Goal: Information Seeking & Learning: Learn about a topic

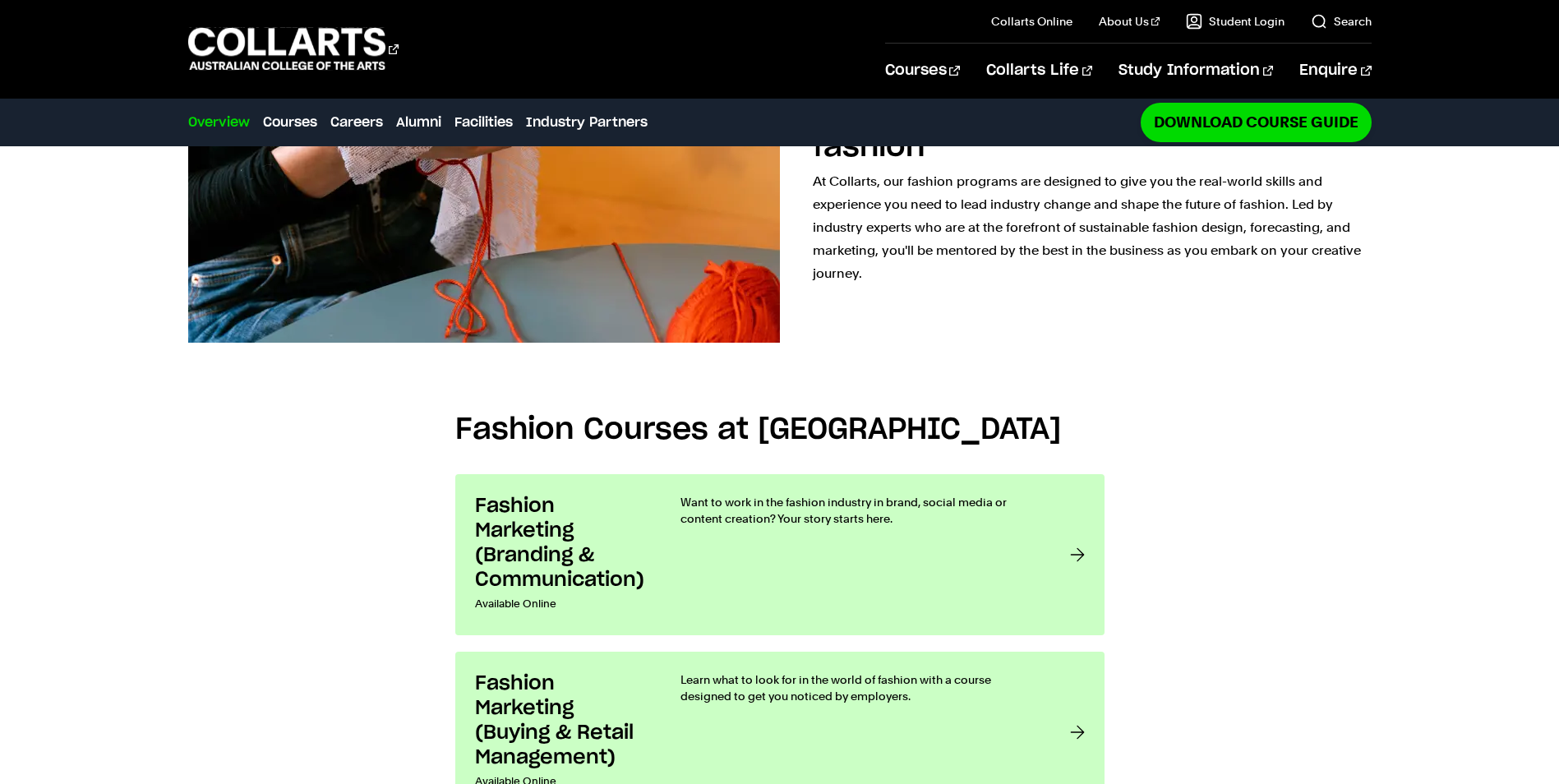
scroll to position [1315, 0]
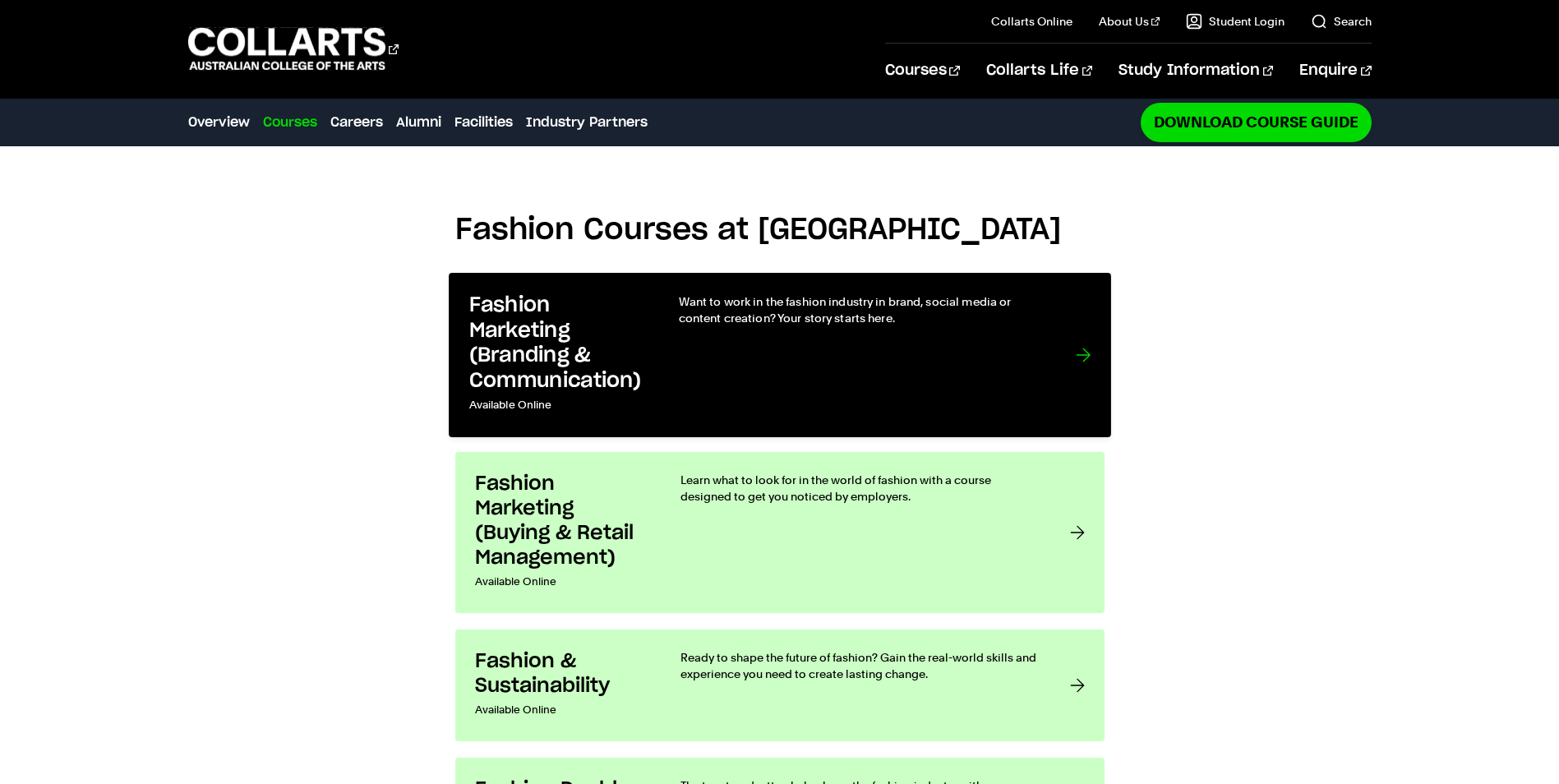
click at [570, 353] on h3 "Fashion Marketing (Branding & Communication)" at bounding box center [556, 342] width 176 height 100
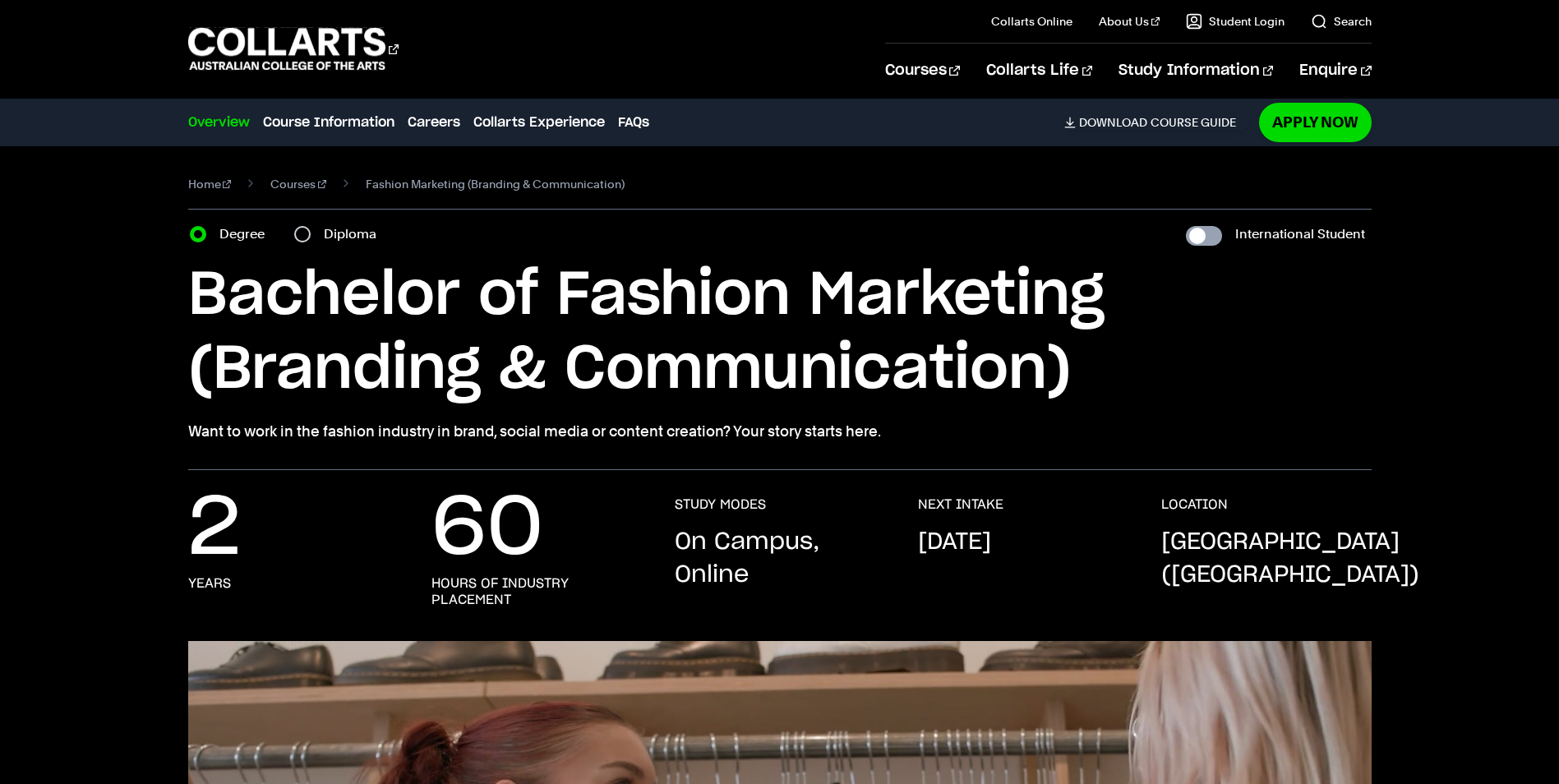
click at [1215, 232] on input "International Student" at bounding box center [1204, 235] width 36 height 20
checkbox input "true"
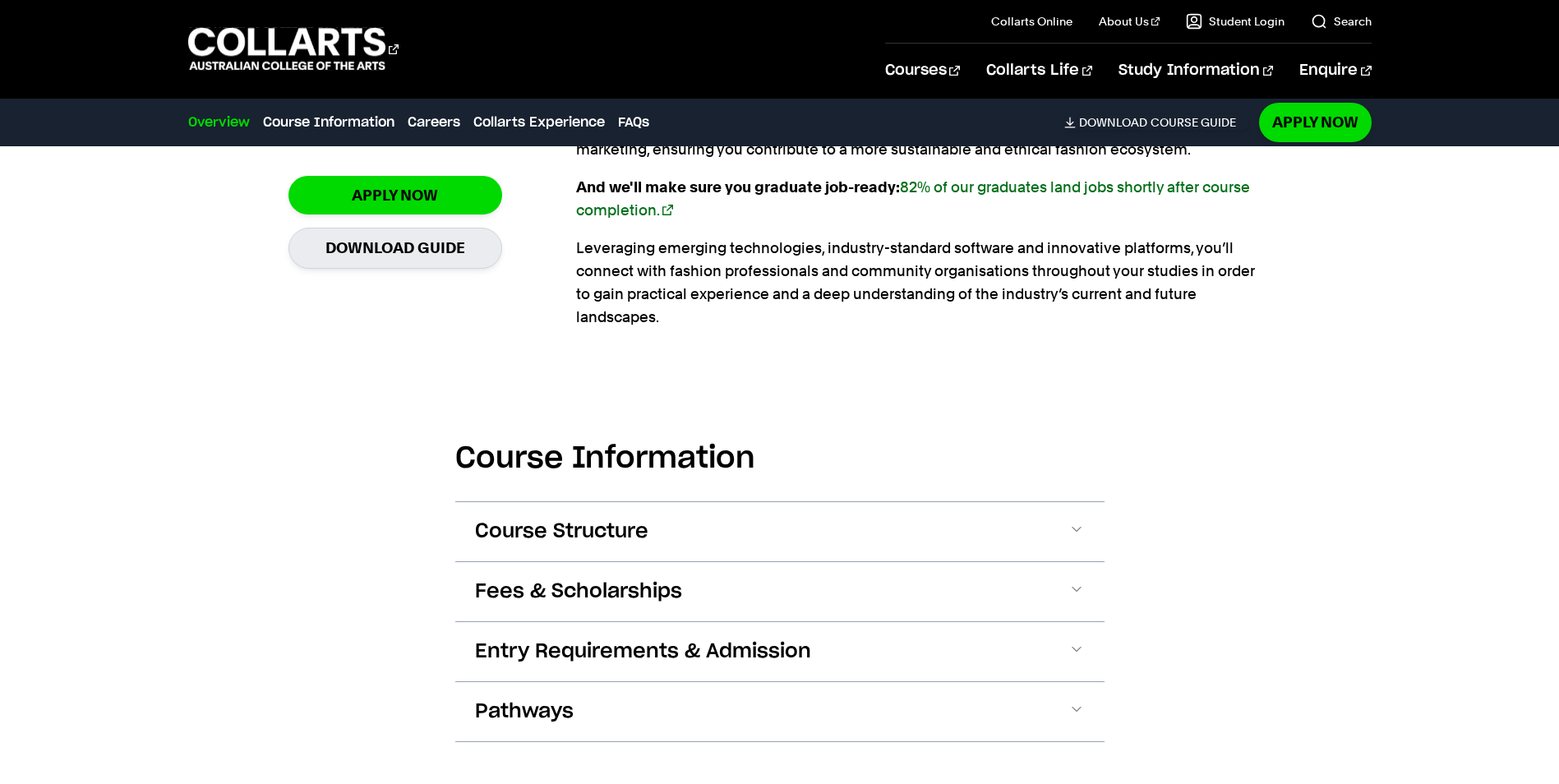
scroll to position [1561, 0]
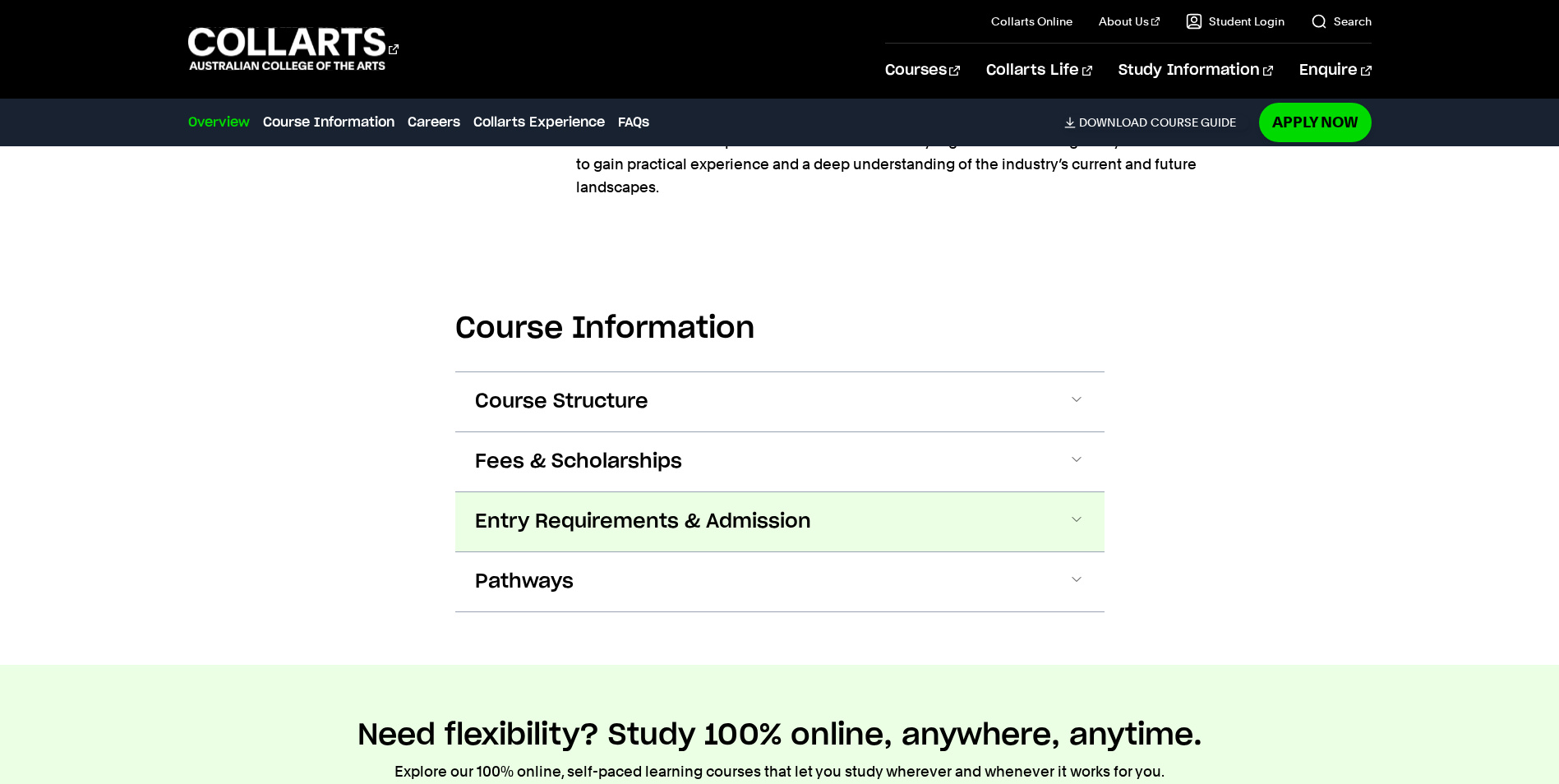
click at [614, 509] on span "Entry Requirements & Admission" at bounding box center [642, 522] width 336 height 27
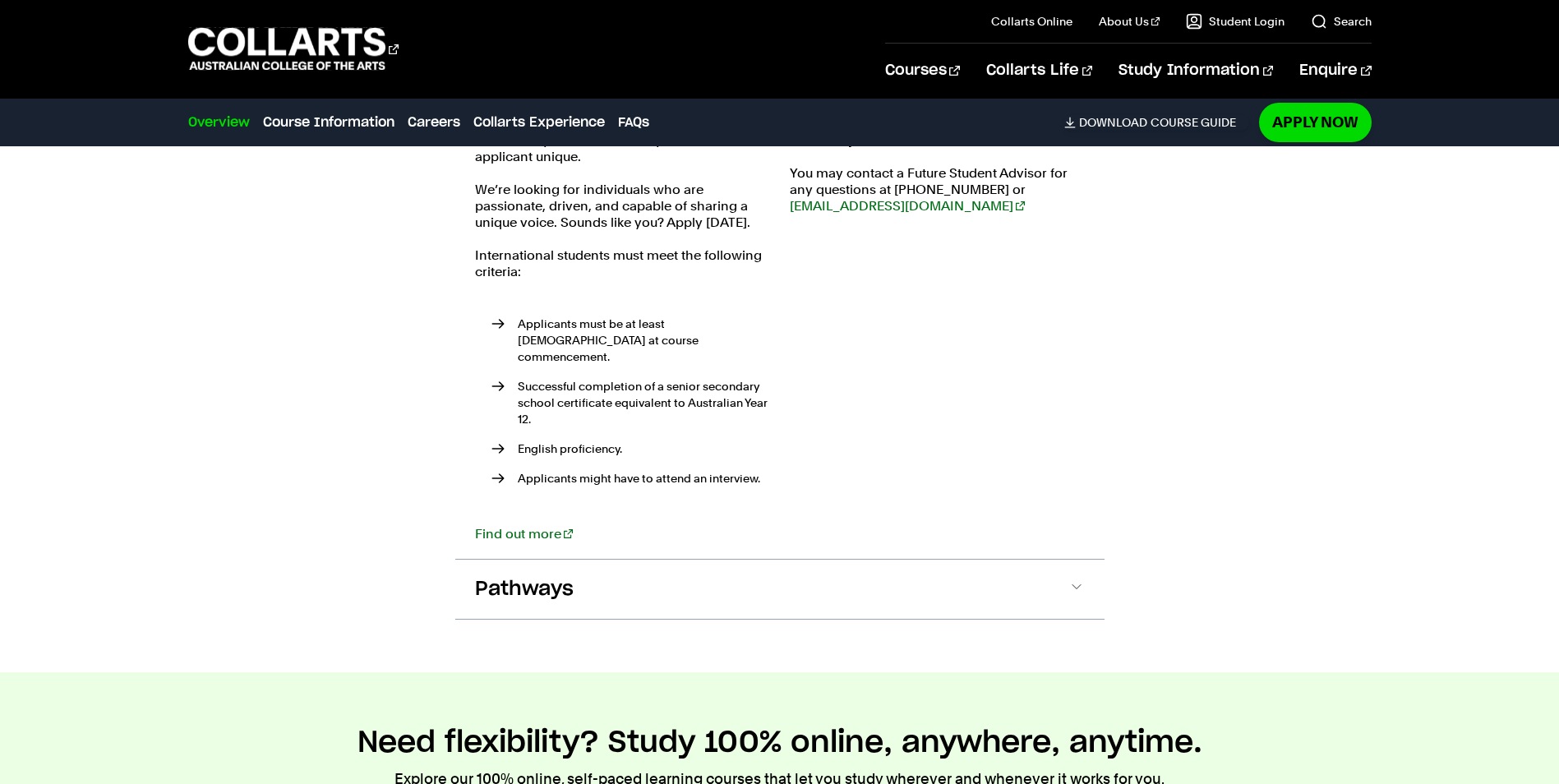
scroll to position [2129, 0]
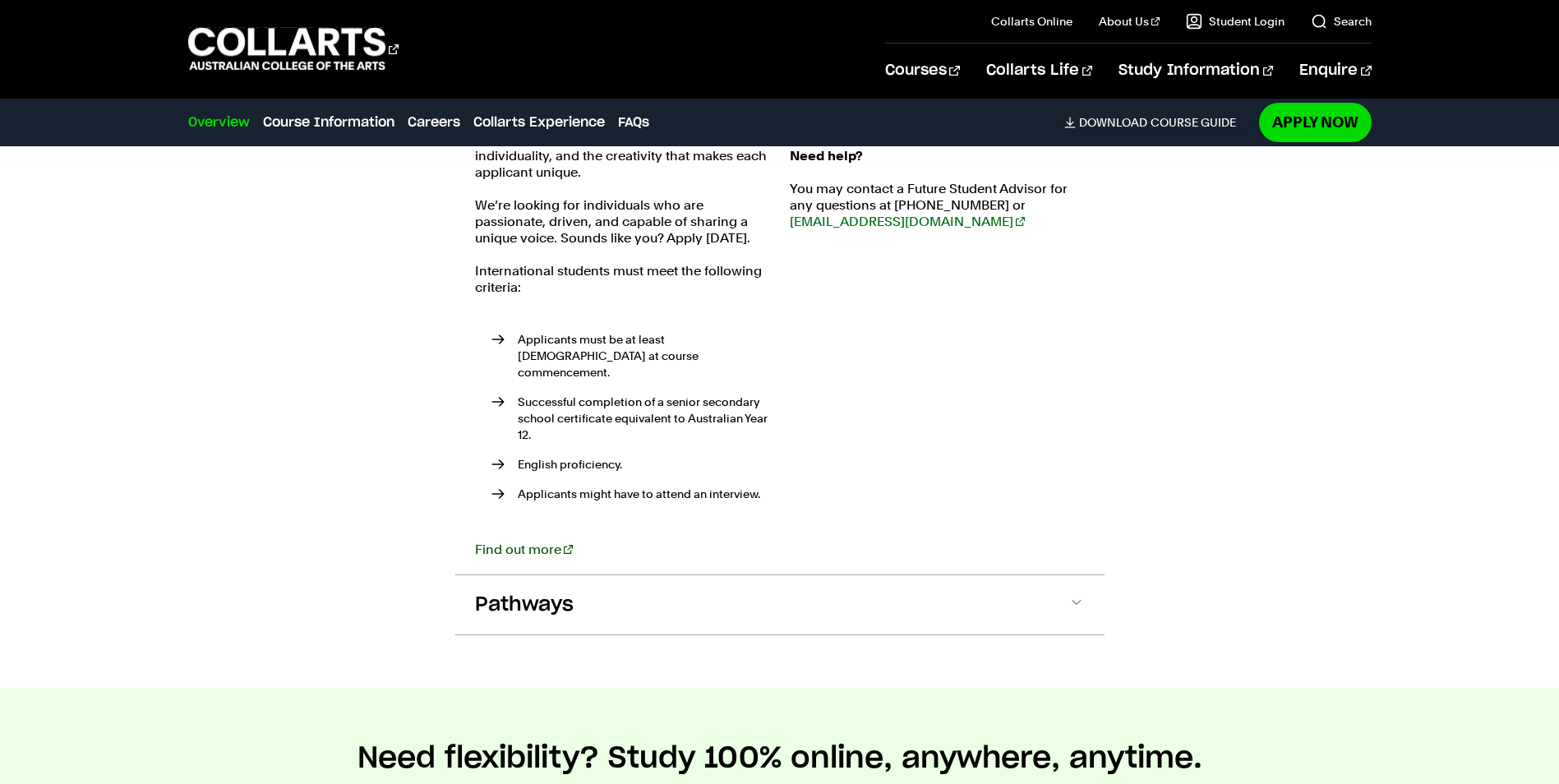
click at [524, 541] on link "Find out more" at bounding box center [523, 549] width 98 height 15
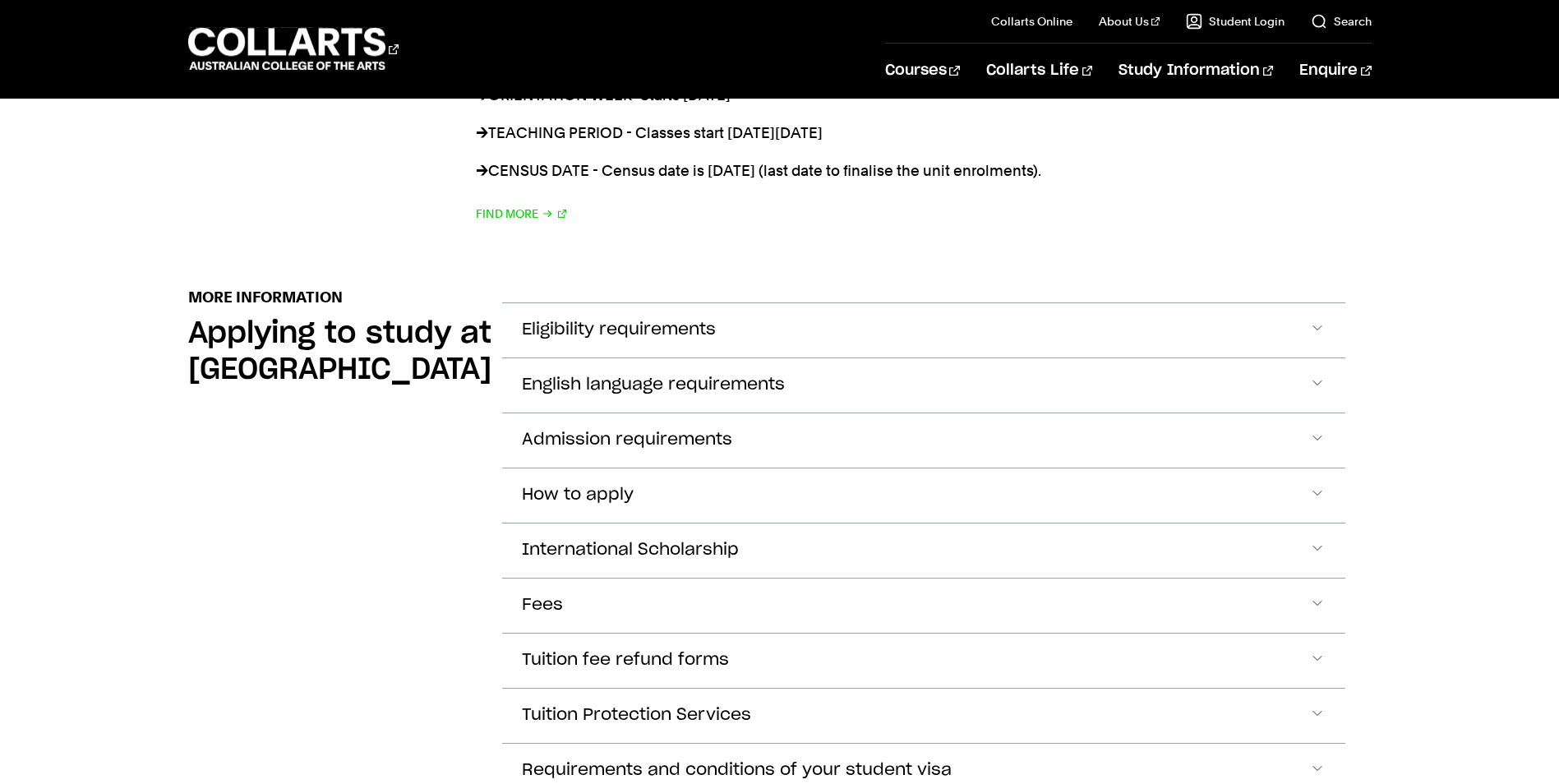
scroll to position [1726, 0]
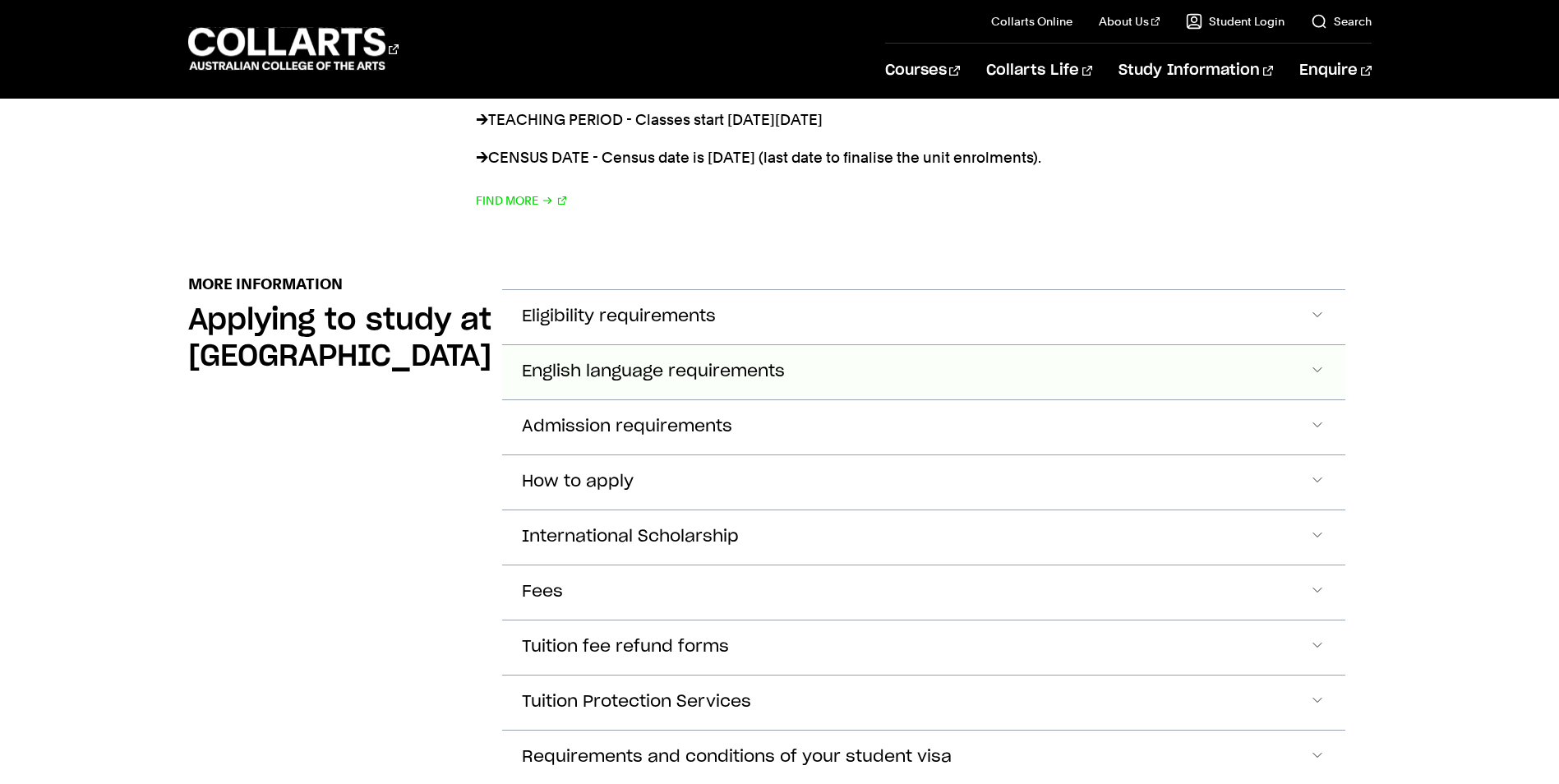
click at [591, 364] on button "English language requirements" at bounding box center [924, 372] width 843 height 54
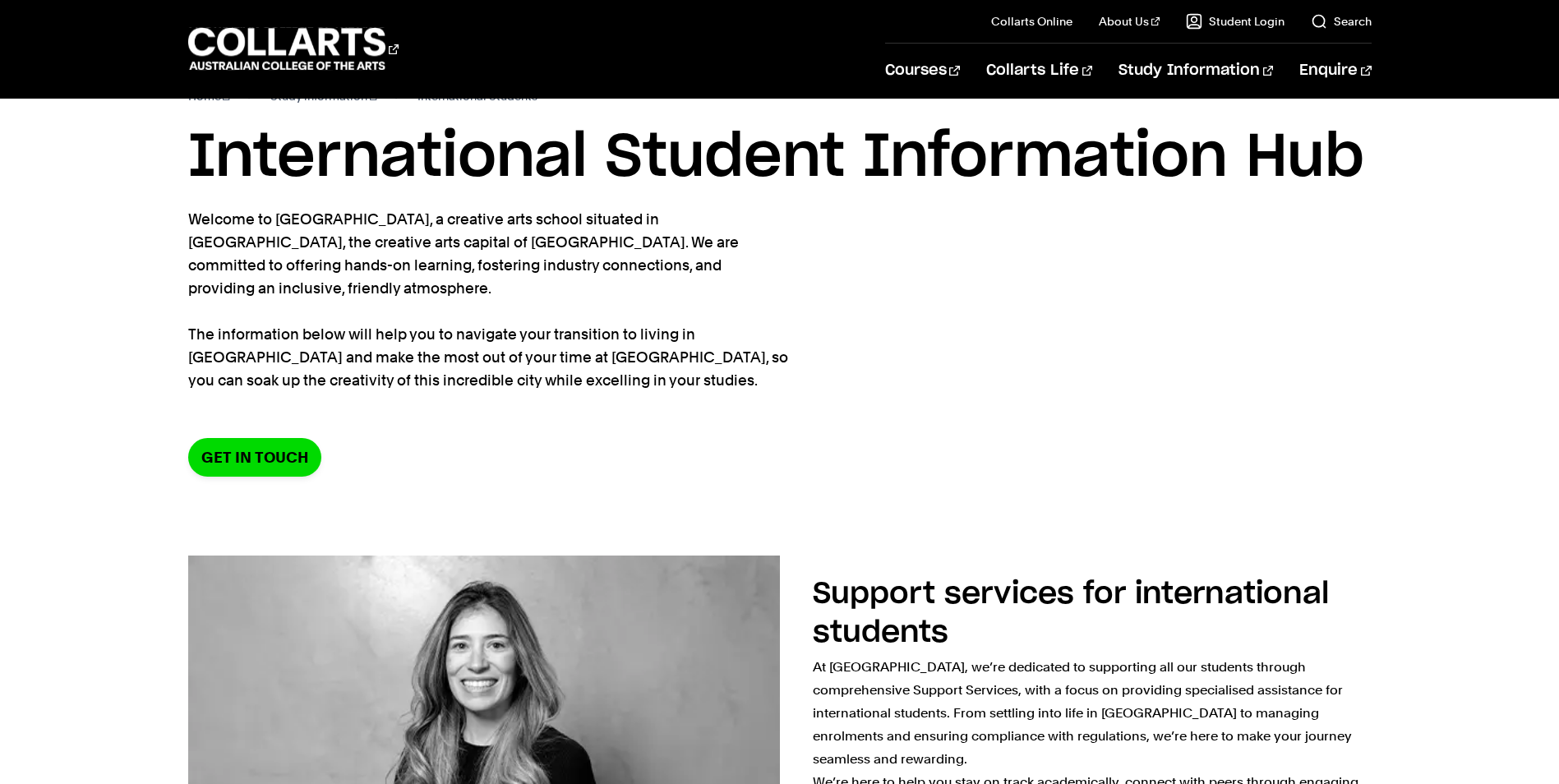
scroll to position [0, 0]
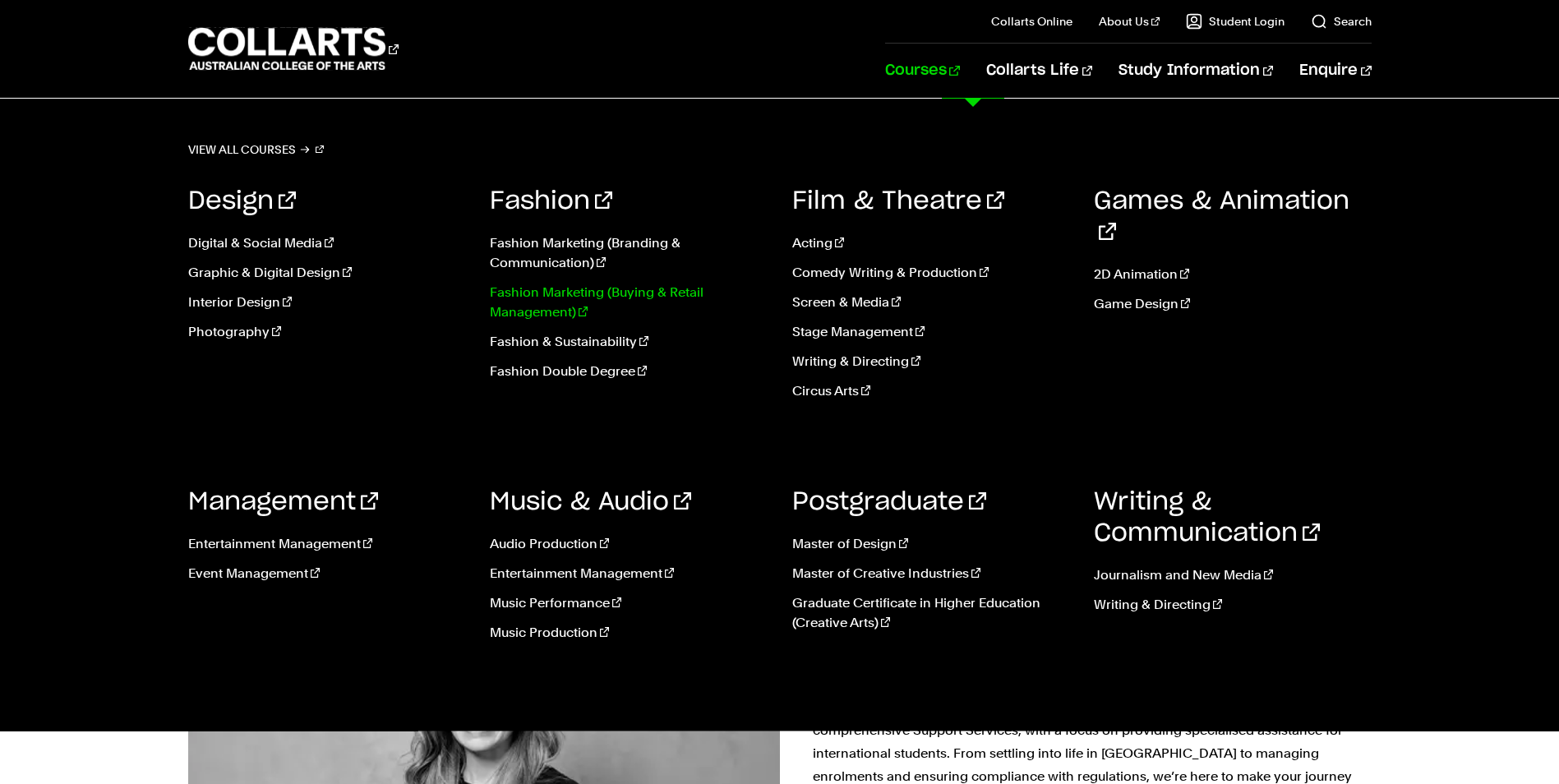
click at [536, 295] on link "Fashion Marketing (Buying & Retail Management)" at bounding box center [629, 302] width 278 height 39
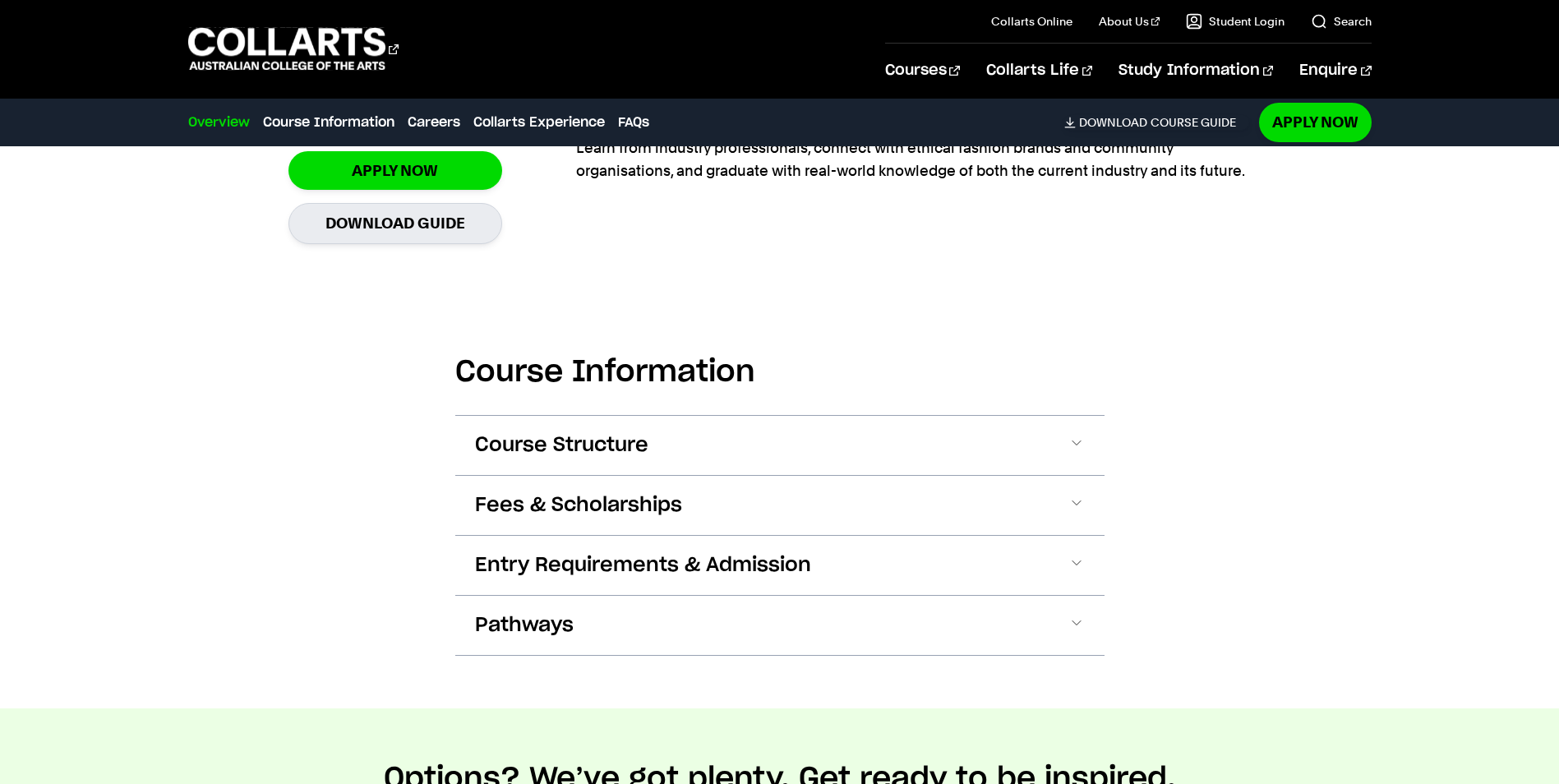
scroll to position [1643, 0]
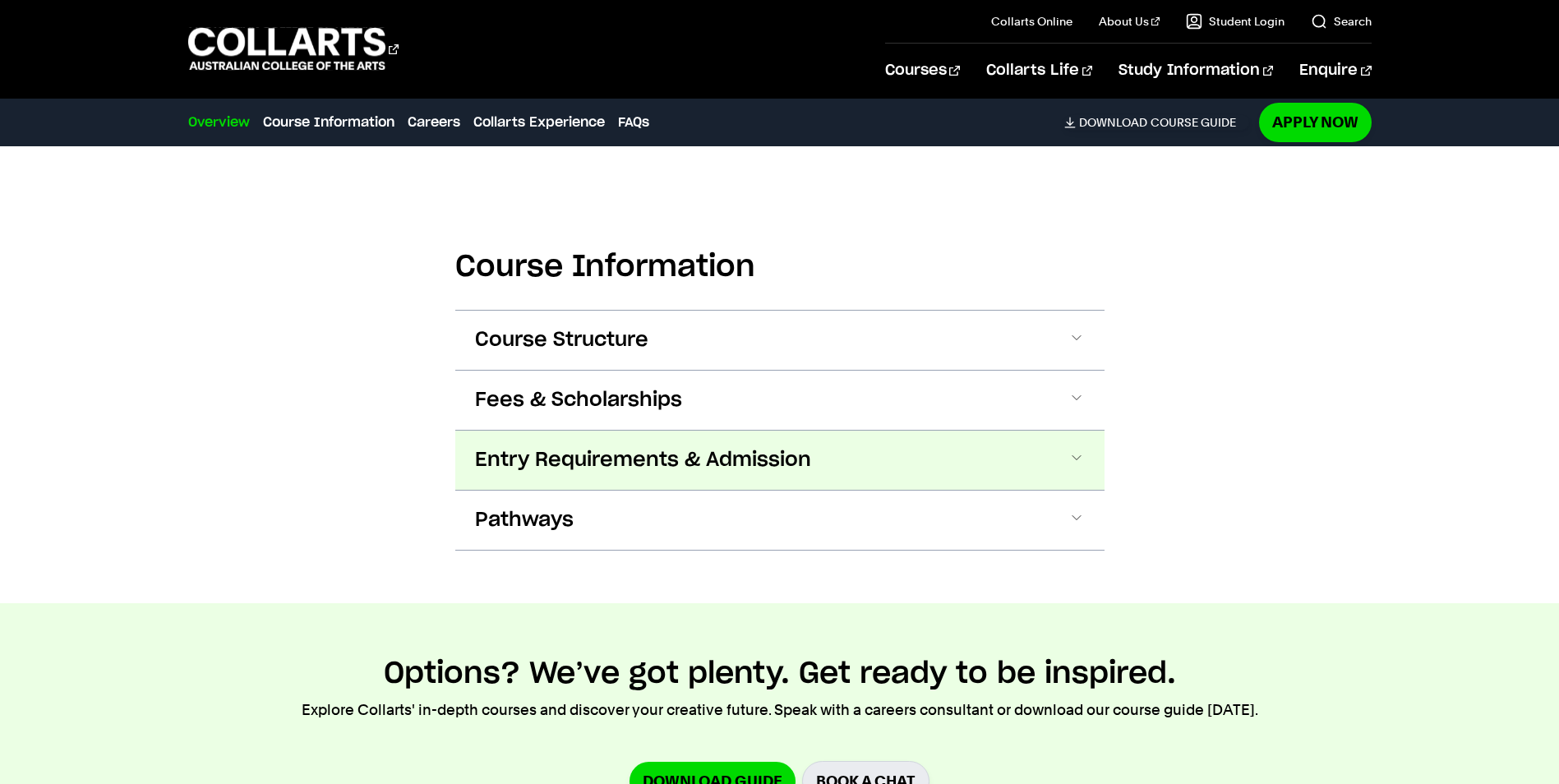
click at [522, 462] on span "Entry Requirements & Admission" at bounding box center [642, 461] width 336 height 27
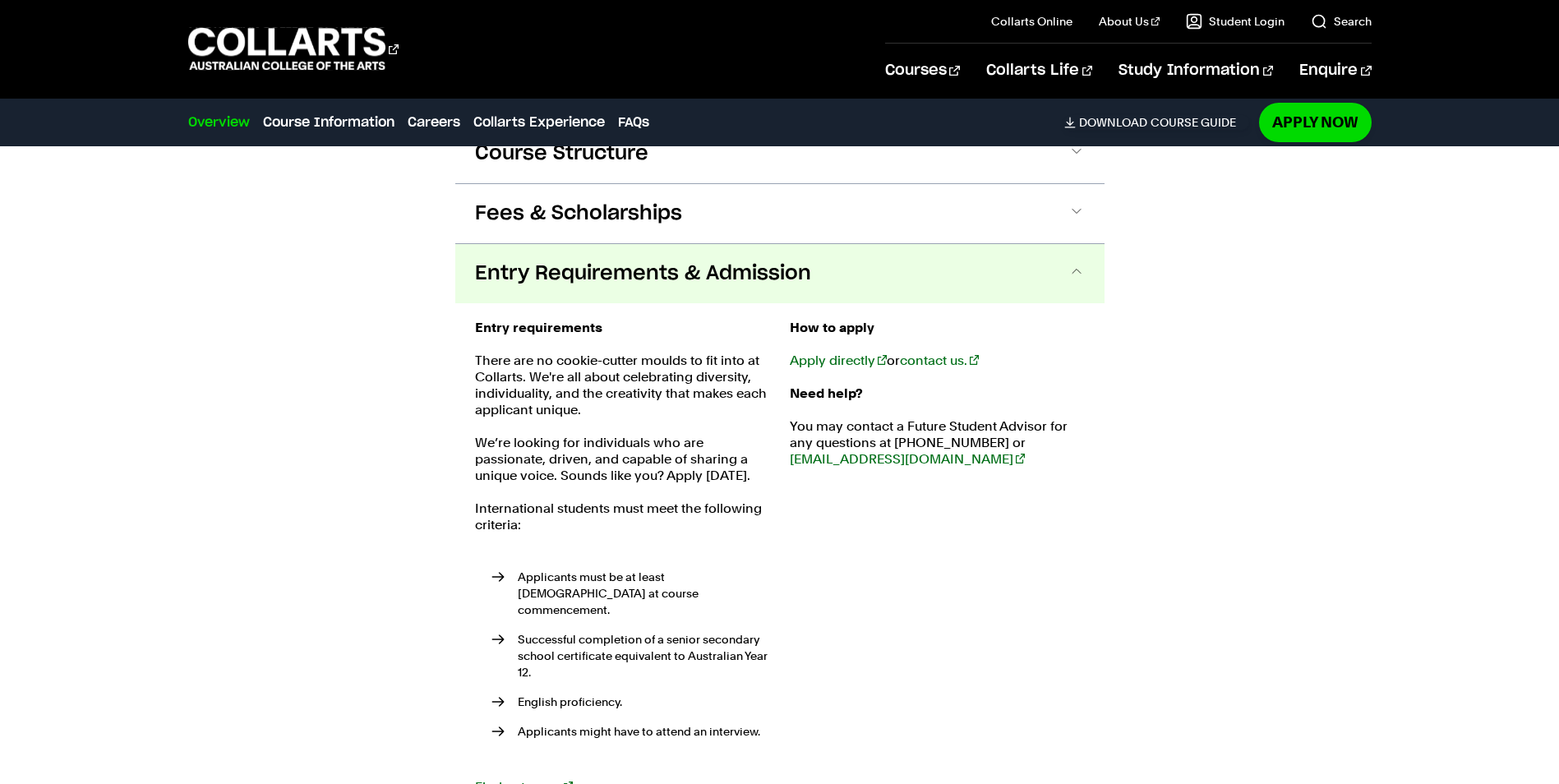
scroll to position [1926, 0]
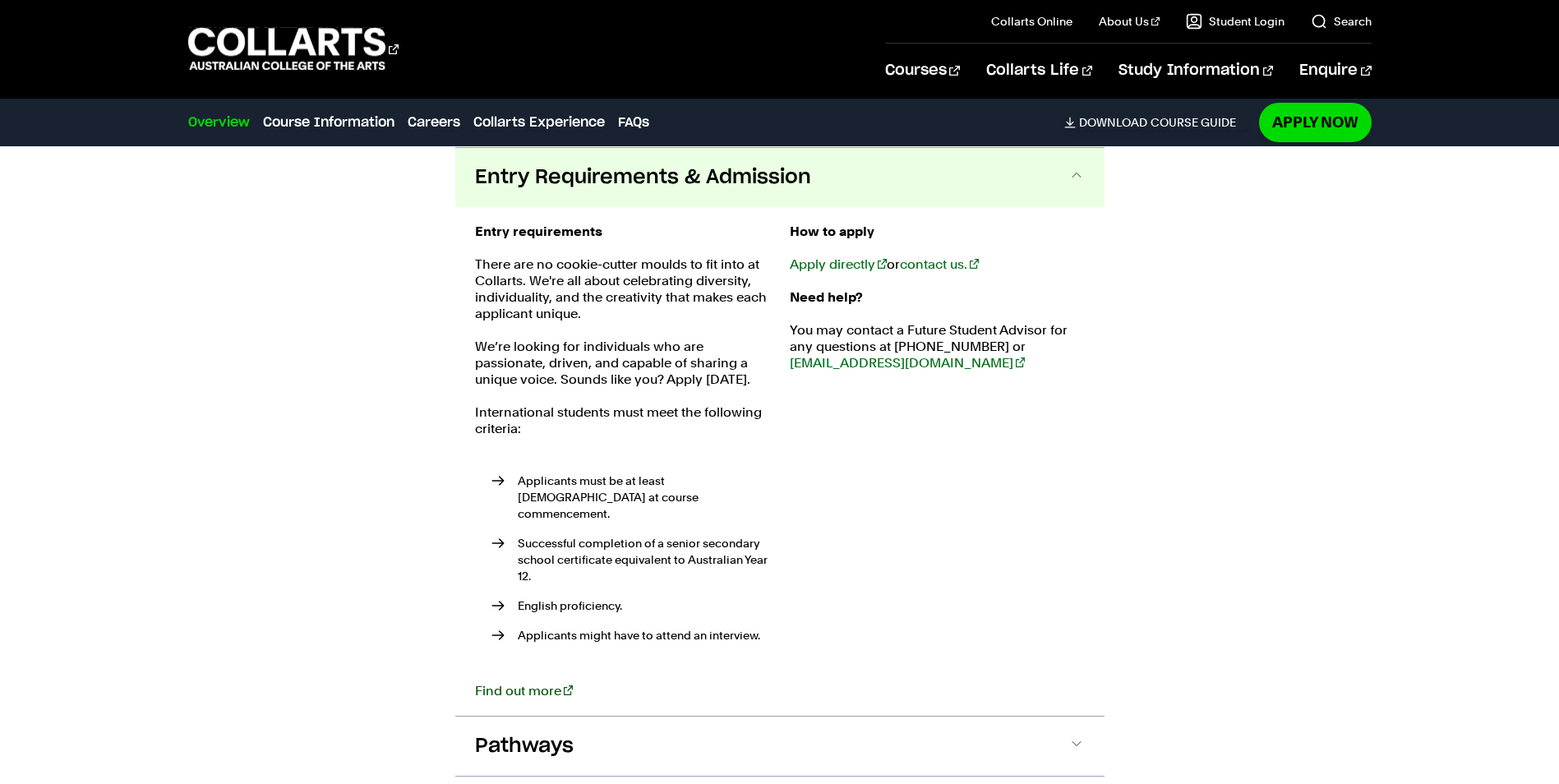
click at [516, 683] on link "Find out more" at bounding box center [523, 691] width 98 height 15
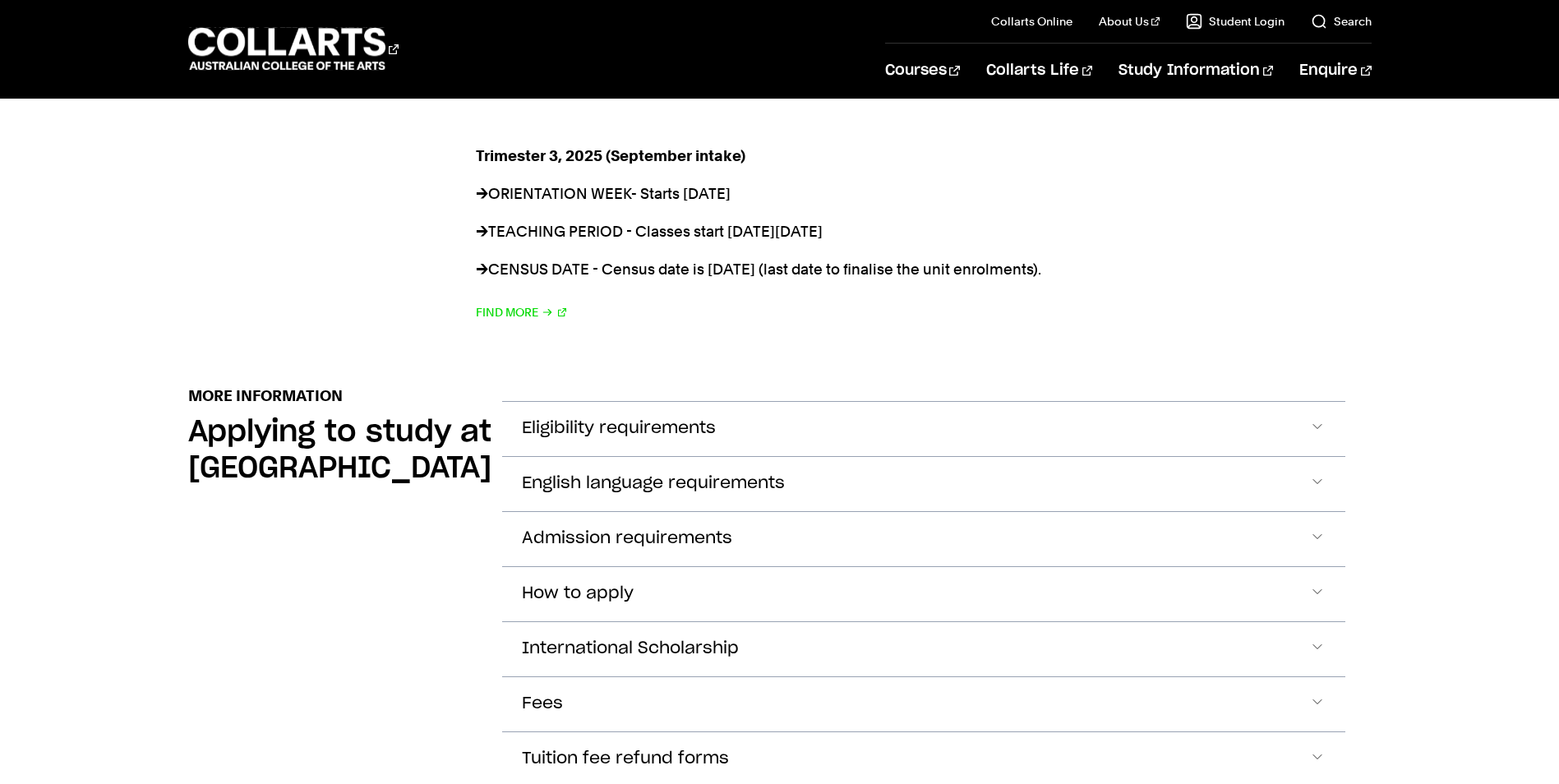
scroll to position [1643, 0]
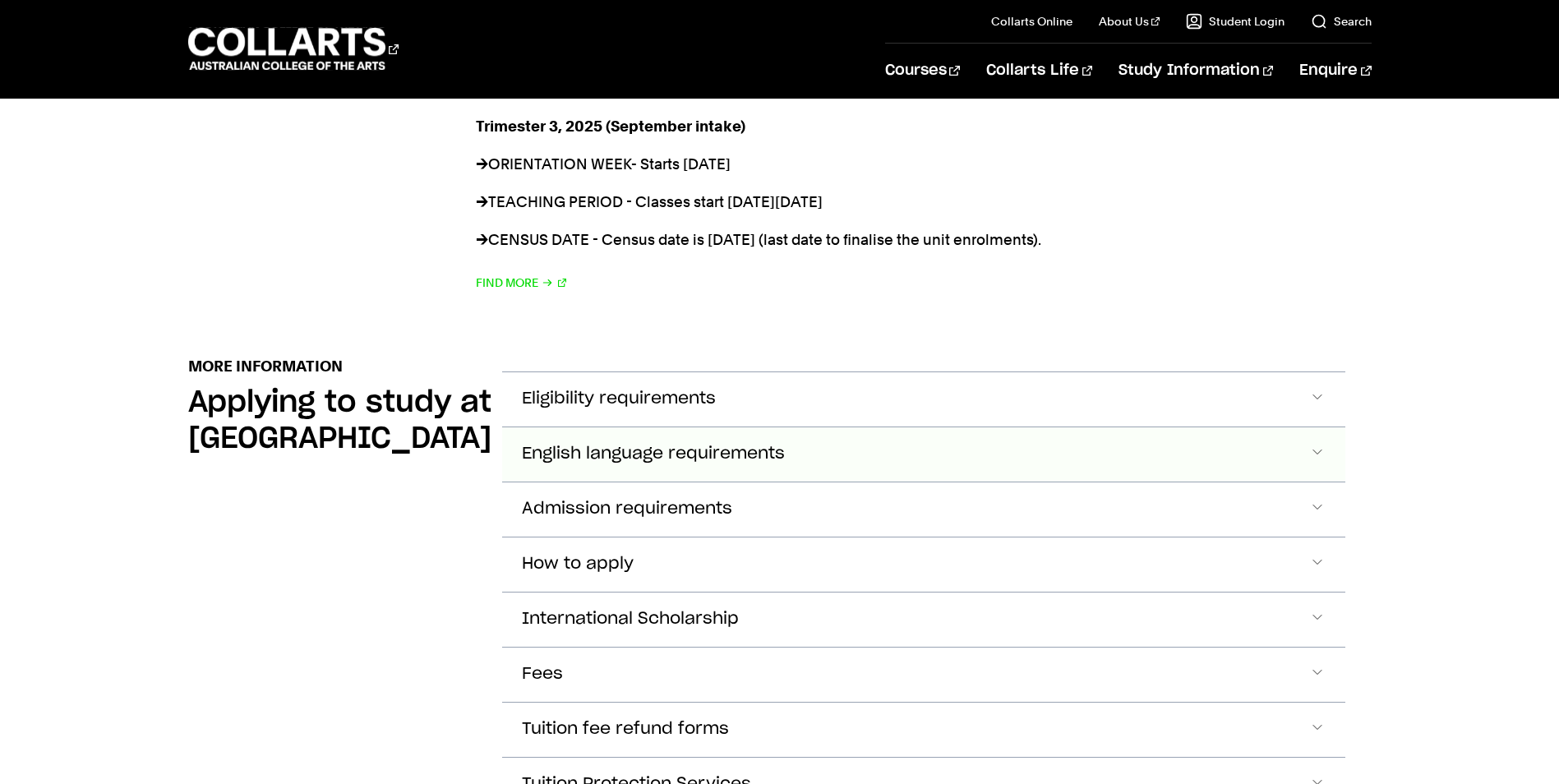
click at [603, 444] on span "English language requirements" at bounding box center [653, 454] width 263 height 19
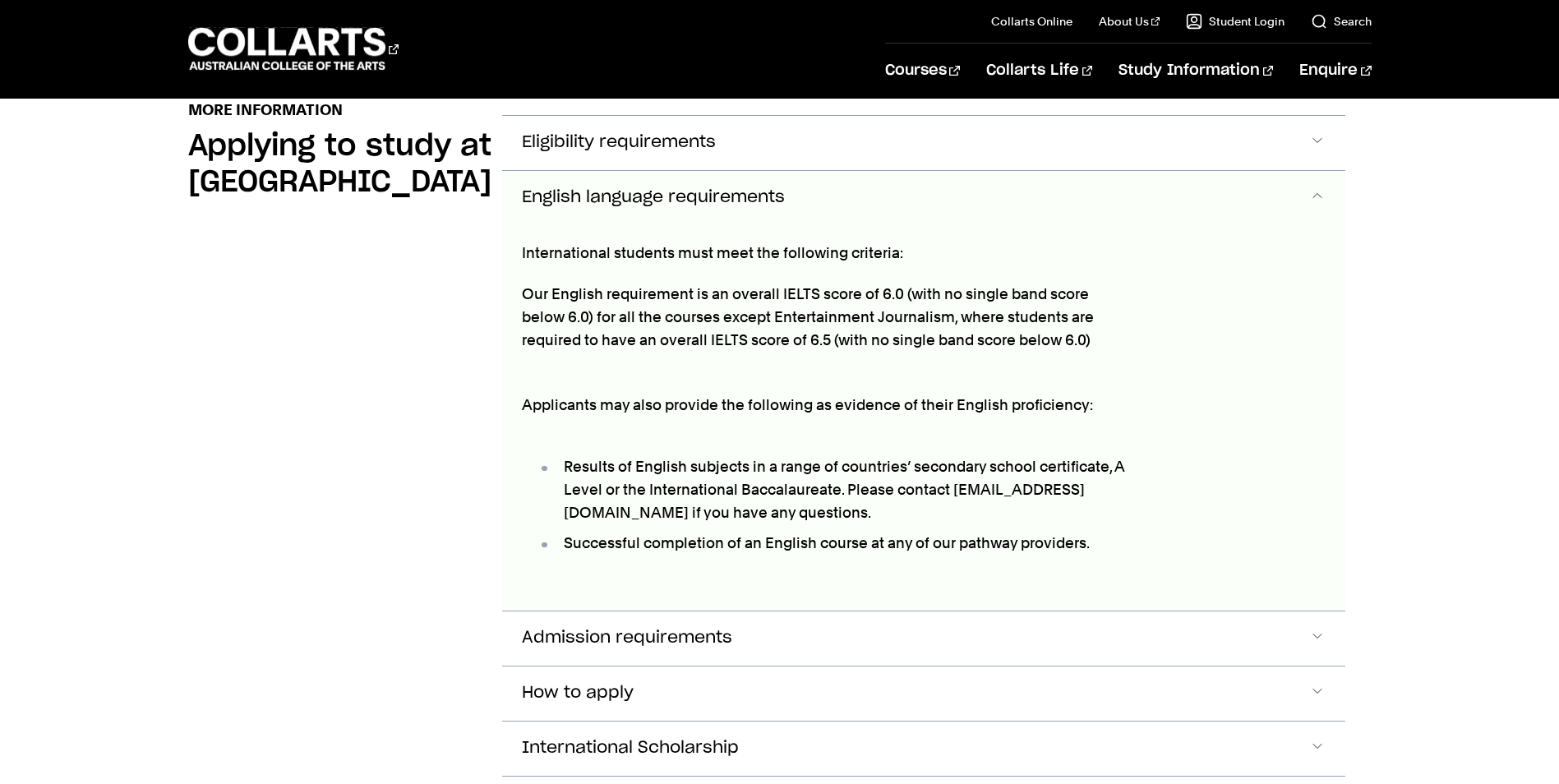
scroll to position [1899, 0]
click at [301, 425] on div "More Information Applying to study at [GEOGRAPHIC_DATA]" at bounding box center [332, 576] width 287 height 953
